Goal: Information Seeking & Learning: Learn about a topic

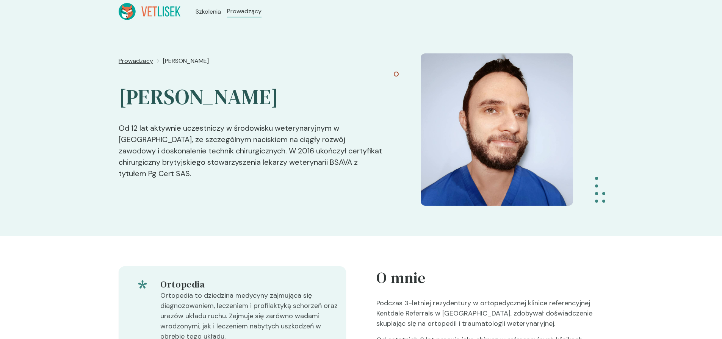
click at [133, 60] on span "Prowadzacy" at bounding box center [136, 60] width 34 height 9
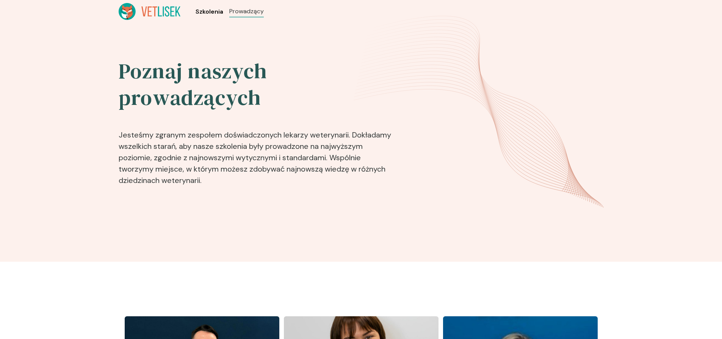
click at [203, 11] on span "Szkolenia" at bounding box center [209, 11] width 28 height 9
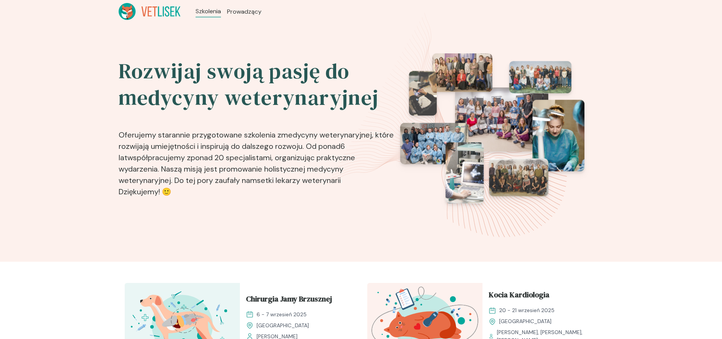
click at [157, 16] on icon at bounding box center [150, 11] width 62 height 17
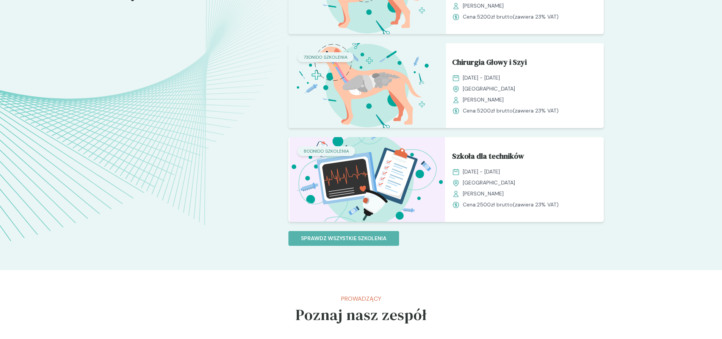
scroll to position [644, 0]
